Goal: Task Accomplishment & Management: Manage account settings

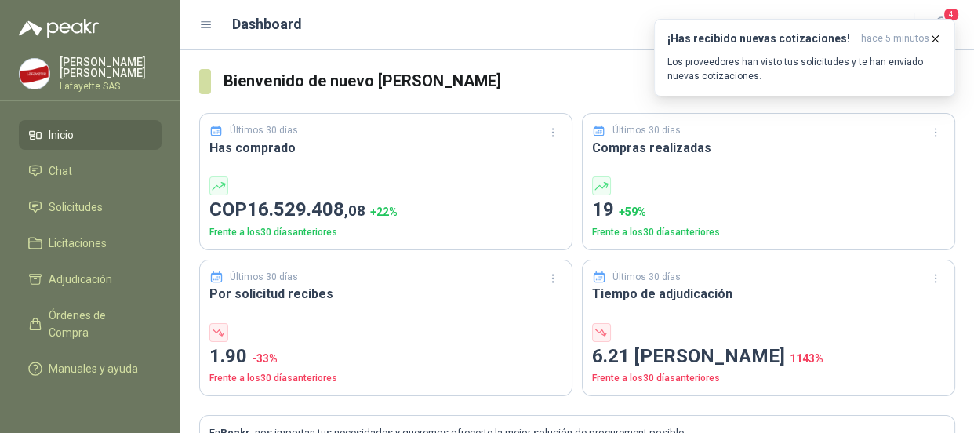
click at [84, 126] on li "Inicio" at bounding box center [90, 134] width 124 height 17
click at [93, 220] on link "Solicitudes" at bounding box center [90, 207] width 143 height 30
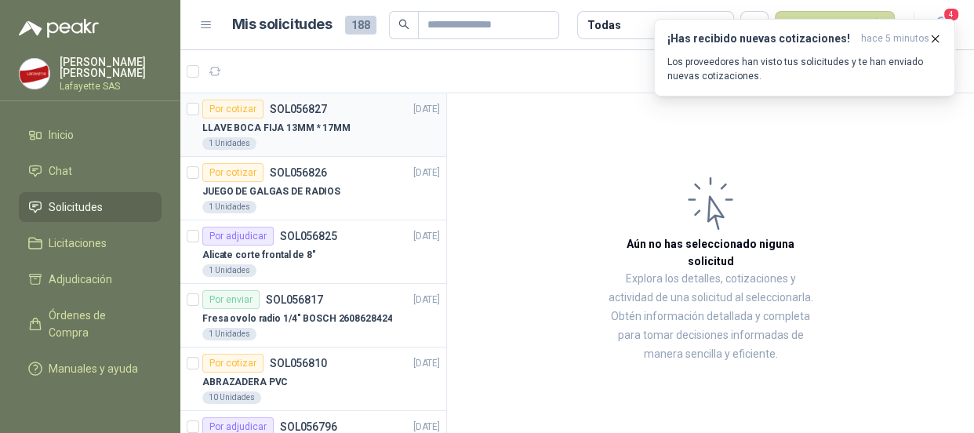
click at [320, 130] on p "LLAVE BOCA FIJA 13MM * 17MM" at bounding box center [276, 128] width 148 height 15
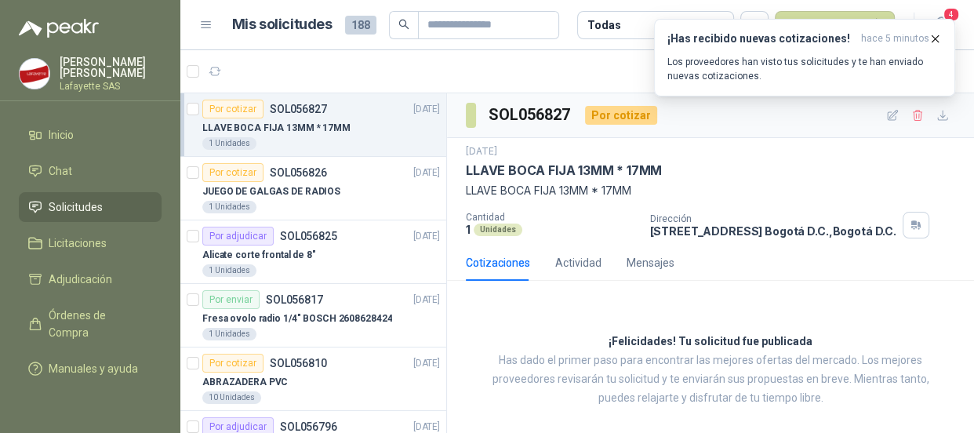
scroll to position [8, 0]
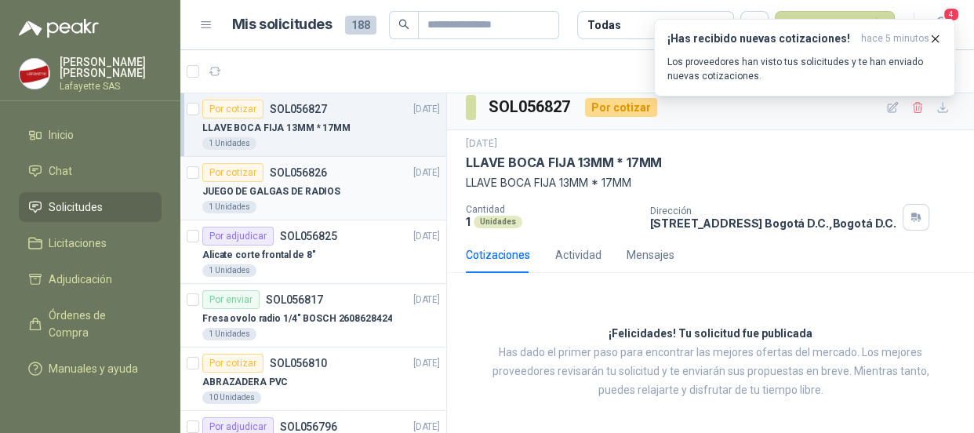
click at [260, 174] on div "Por cotizar SOL056826" at bounding box center [264, 172] width 125 height 19
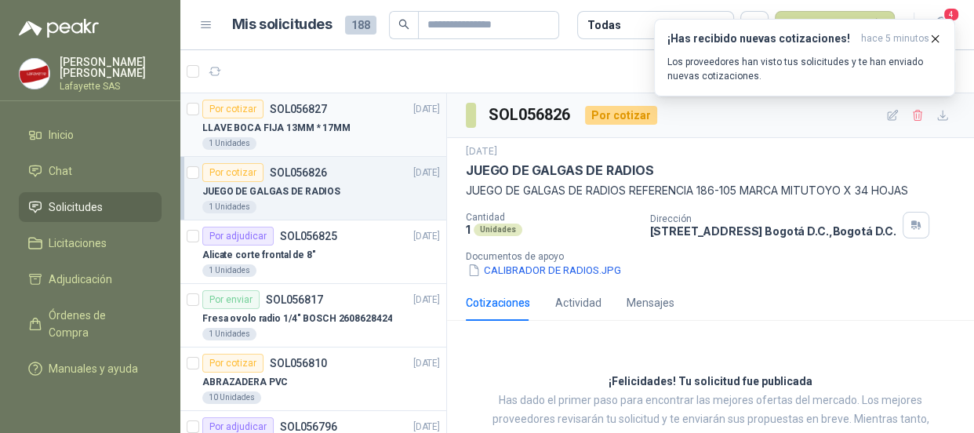
click at [253, 121] on p "LLAVE BOCA FIJA 13MM * 17MM" at bounding box center [276, 128] width 148 height 15
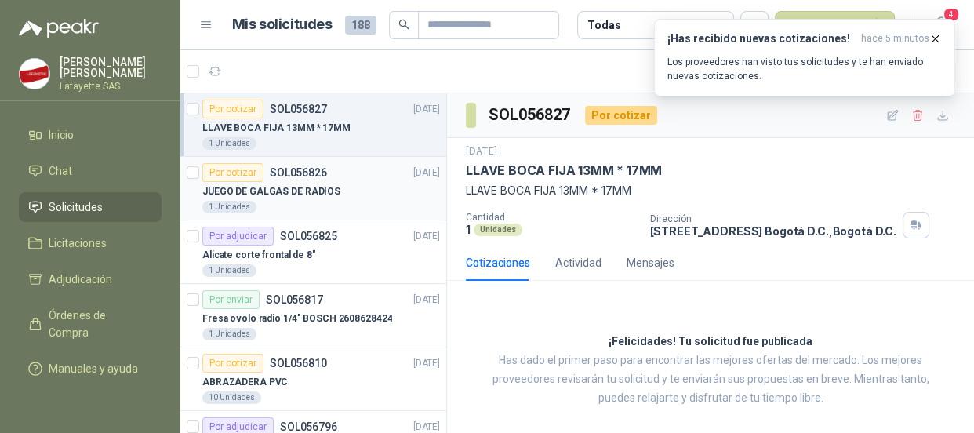
click at [225, 177] on div "Por cotizar" at bounding box center [232, 172] width 61 height 19
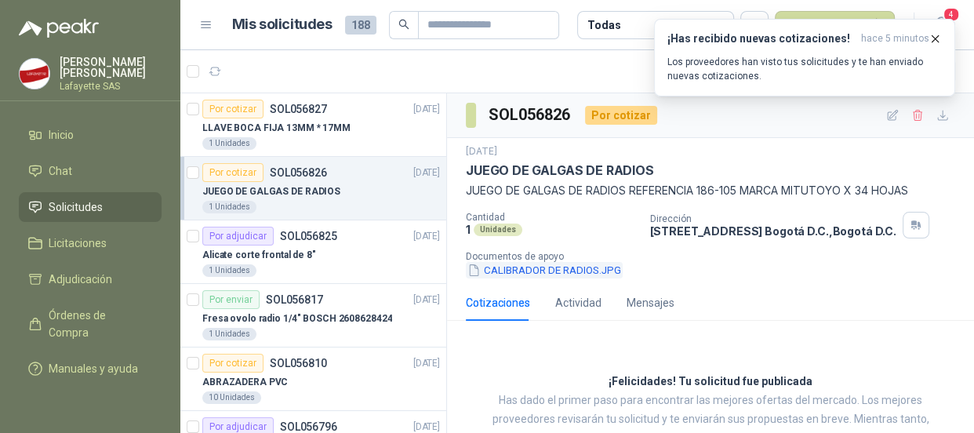
click at [584, 267] on button "CALIBRADOR DE RADIOS.JPG" at bounding box center [544, 270] width 157 height 16
click at [276, 248] on p "Alicate corte frontal de 8"" at bounding box center [259, 255] width 114 height 15
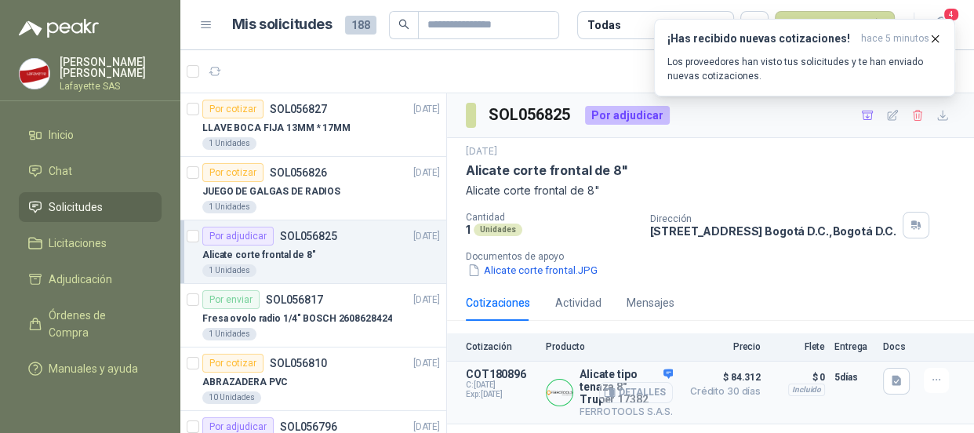
click at [627, 393] on button "Detalles" at bounding box center [636, 392] width 74 height 21
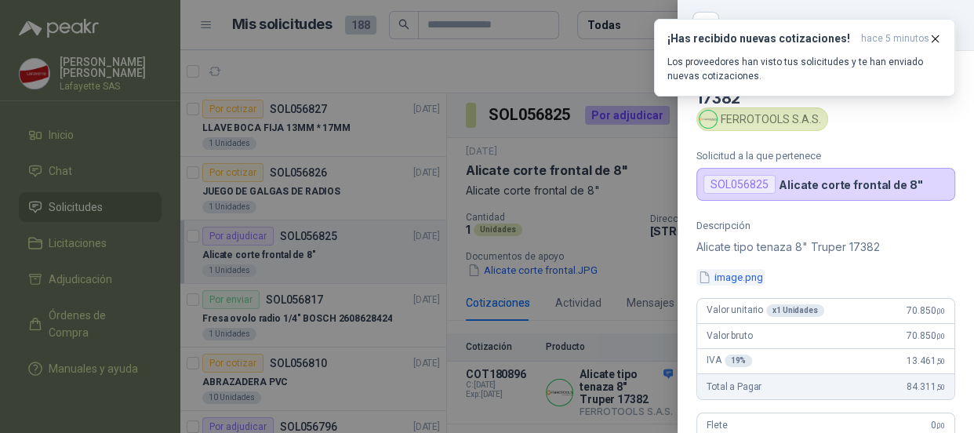
click at [738, 274] on button "image.png" at bounding box center [730, 277] width 68 height 16
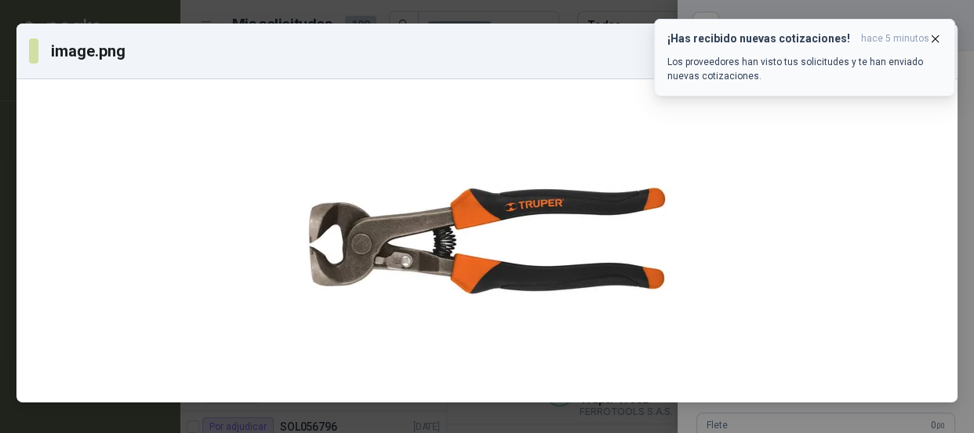
click at [940, 39] on icon "button" at bounding box center [935, 38] width 13 height 13
